Goal: Transaction & Acquisition: Purchase product/service

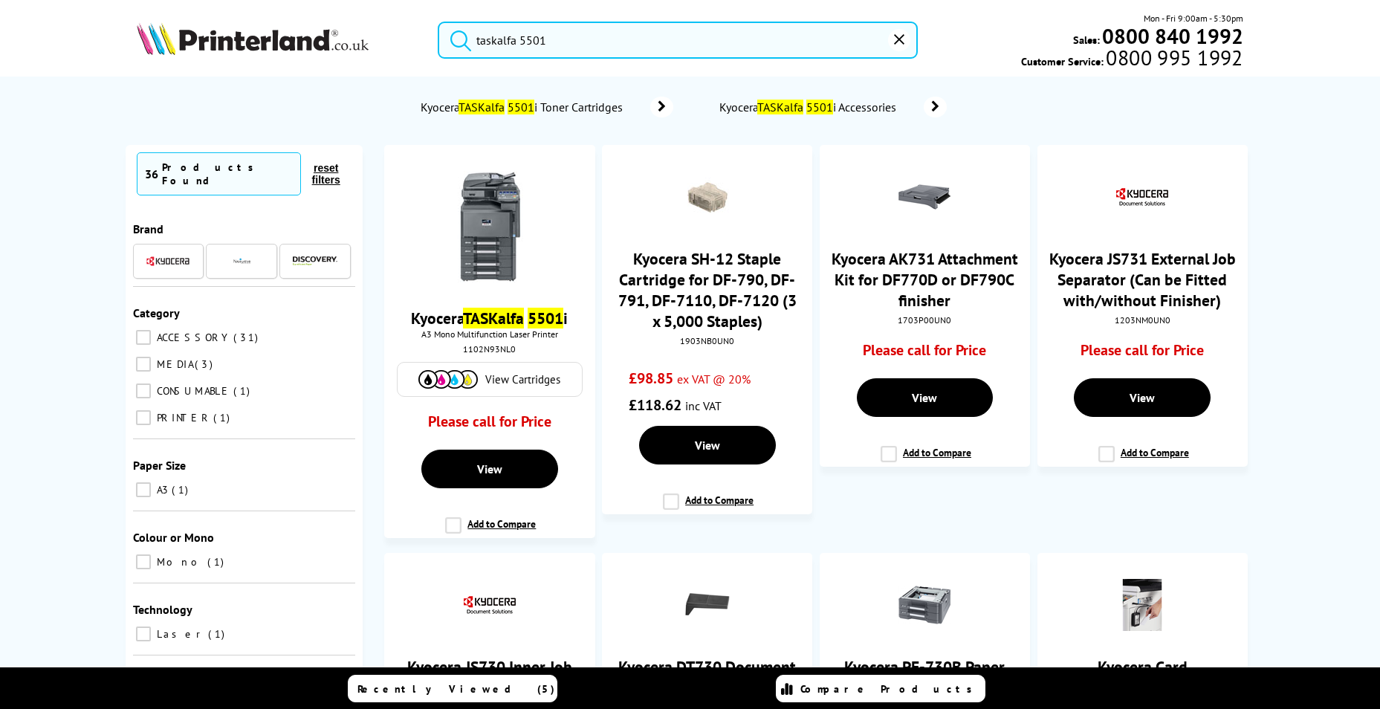
type input "taskalfa 5501"
click at [554, 106] on span "Kyocera TASKalfa 5501 i Toner Cartridges" at bounding box center [523, 107] width 209 height 15
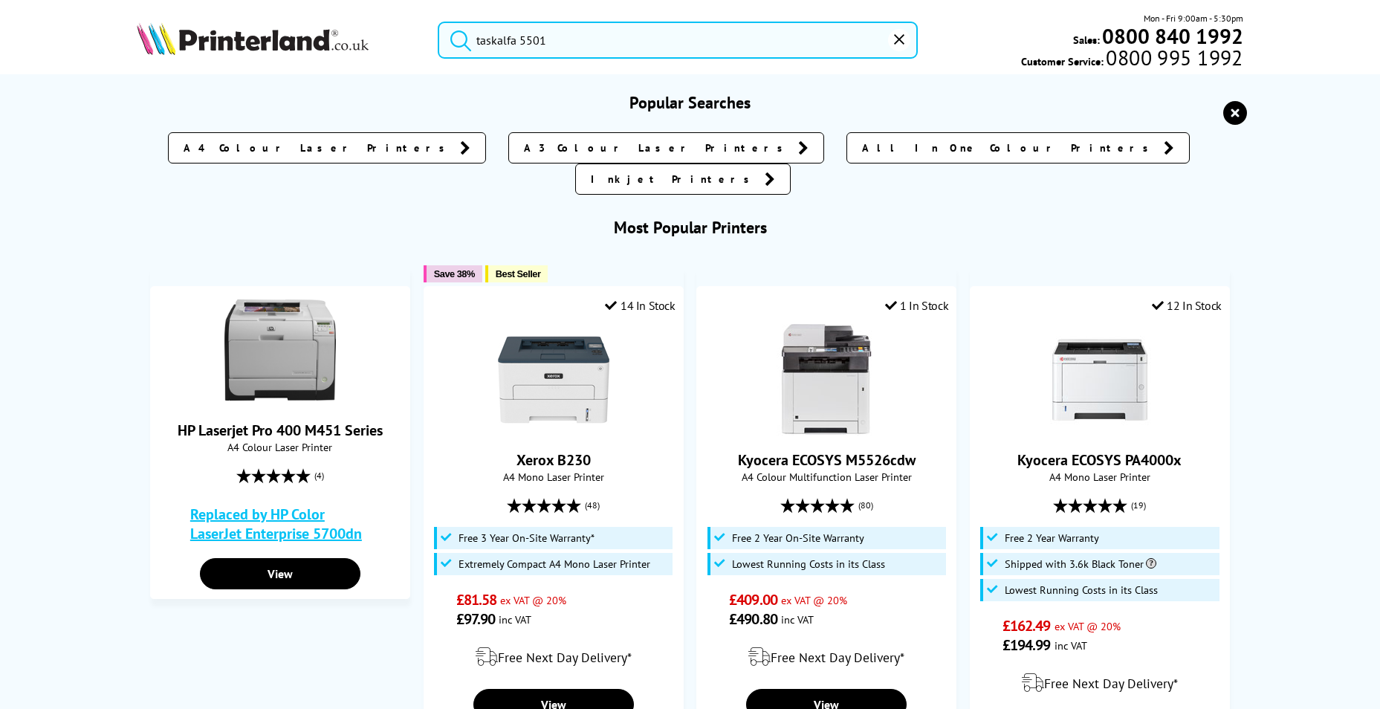
click at [600, 38] on input "taskalfa 5501" at bounding box center [678, 40] width 480 height 37
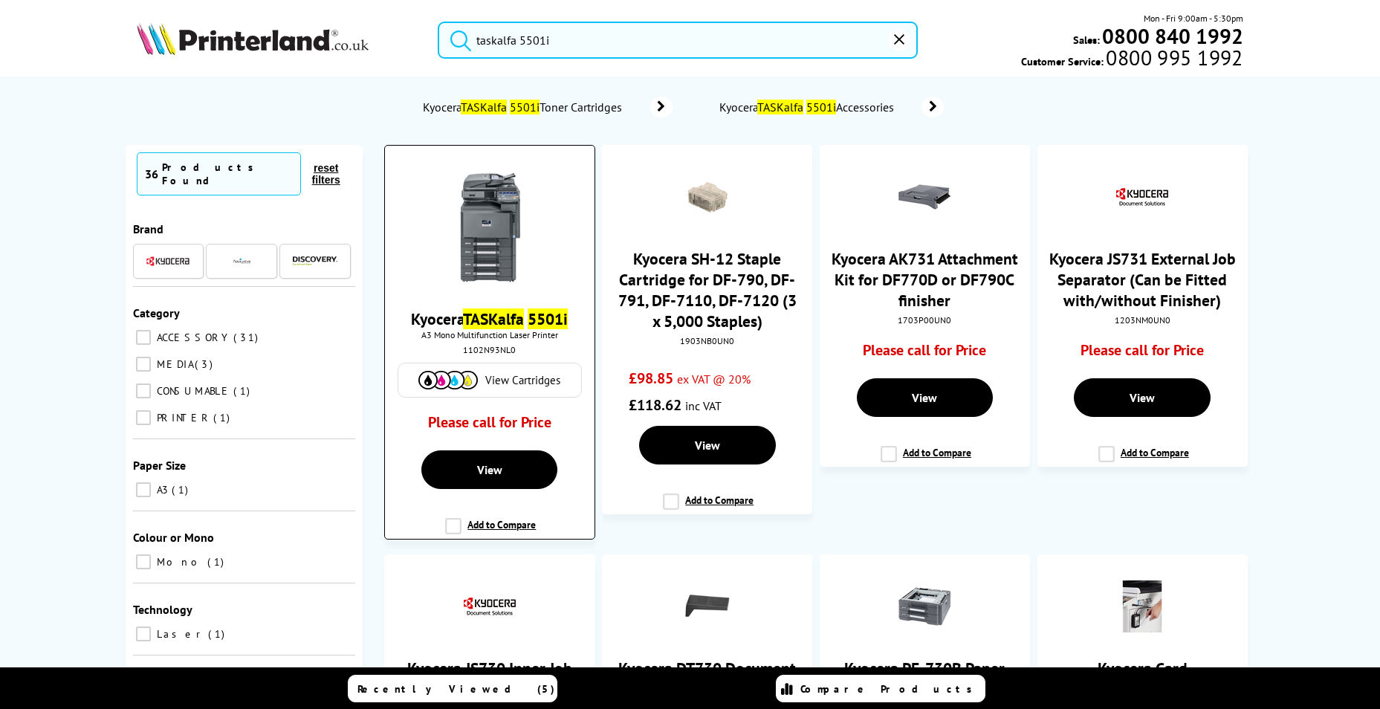
type input "taskalfa 5501i"
click at [516, 378] on span "View Cartridges" at bounding box center [522, 380] width 75 height 14
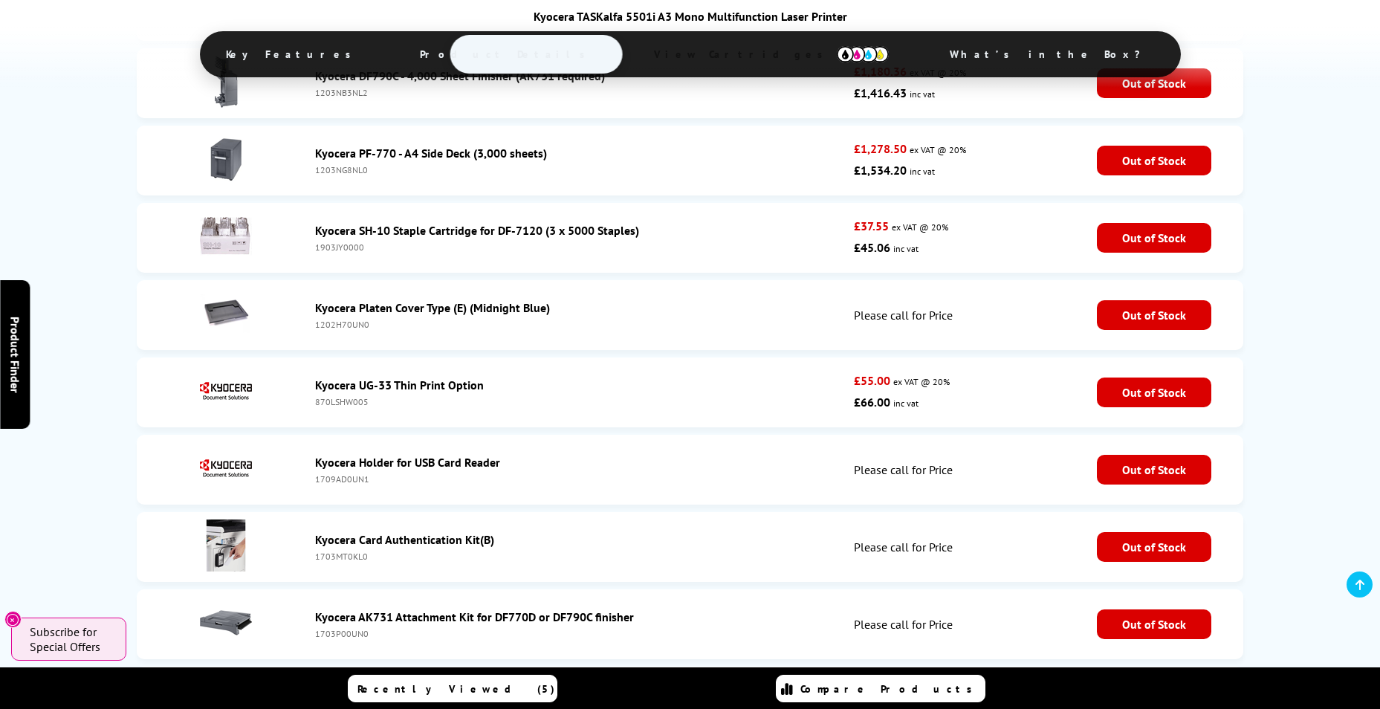
scroll to position [3778, 0]
